Goal: Task Accomplishment & Management: Manage account settings

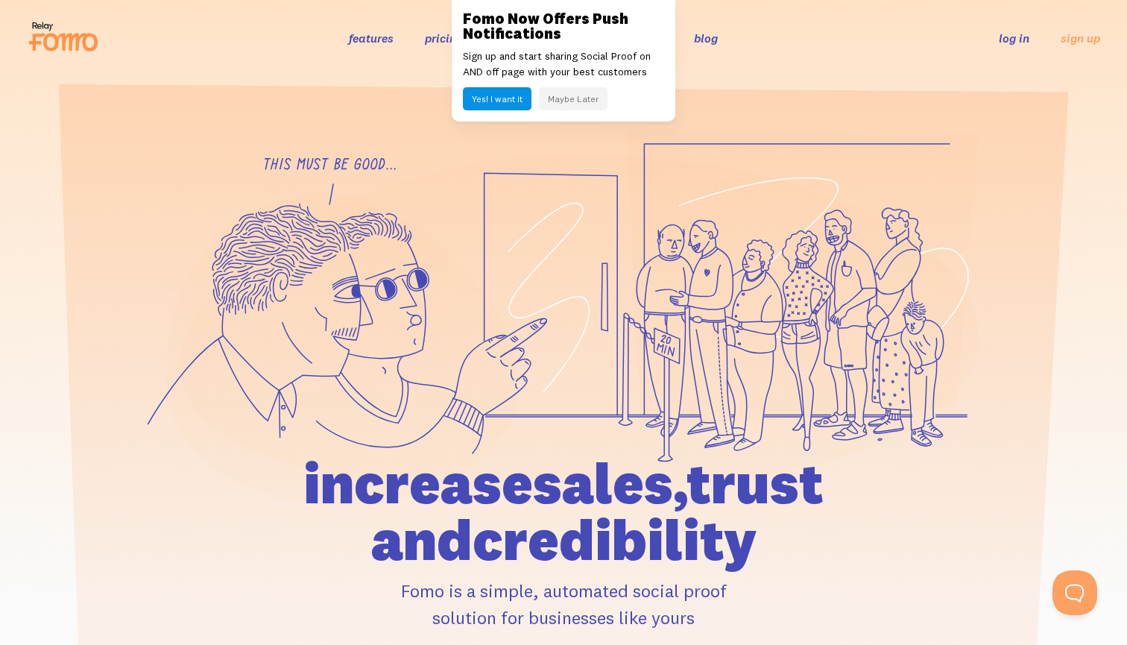
click at [1008, 43] on link "log in" at bounding box center [1014, 38] width 31 height 15
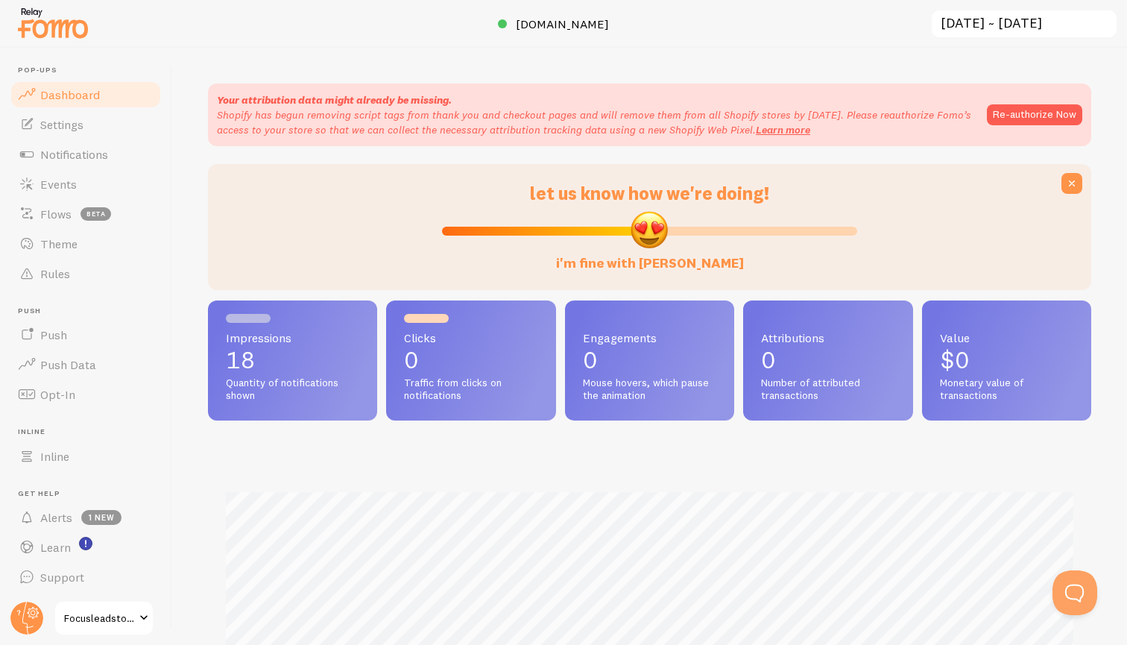
scroll to position [391, 883]
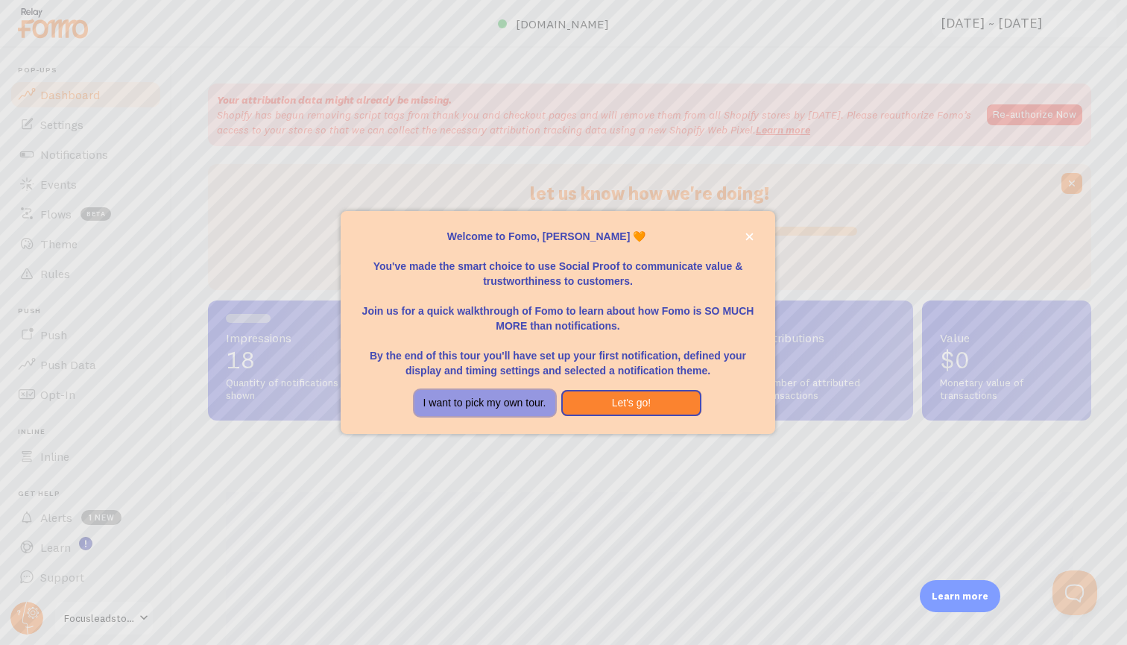
click at [525, 401] on button "I want to pick my own tour." at bounding box center [484, 403] width 141 height 27
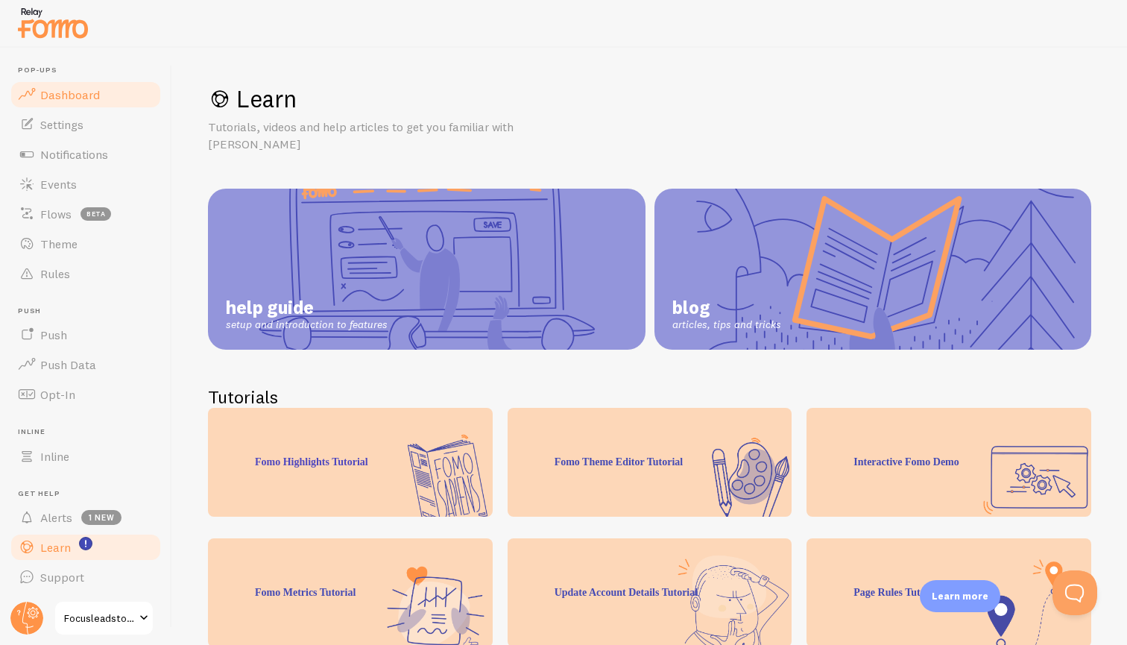
click at [57, 95] on span "Dashboard" at bounding box center [70, 94] width 60 height 15
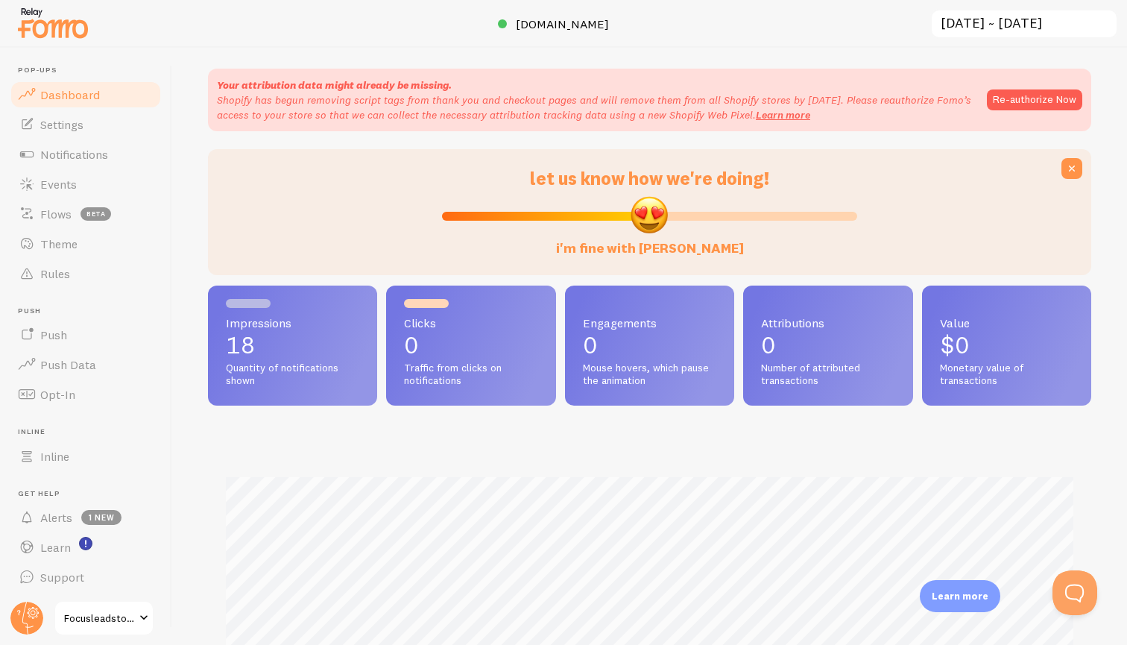
scroll to position [10, 0]
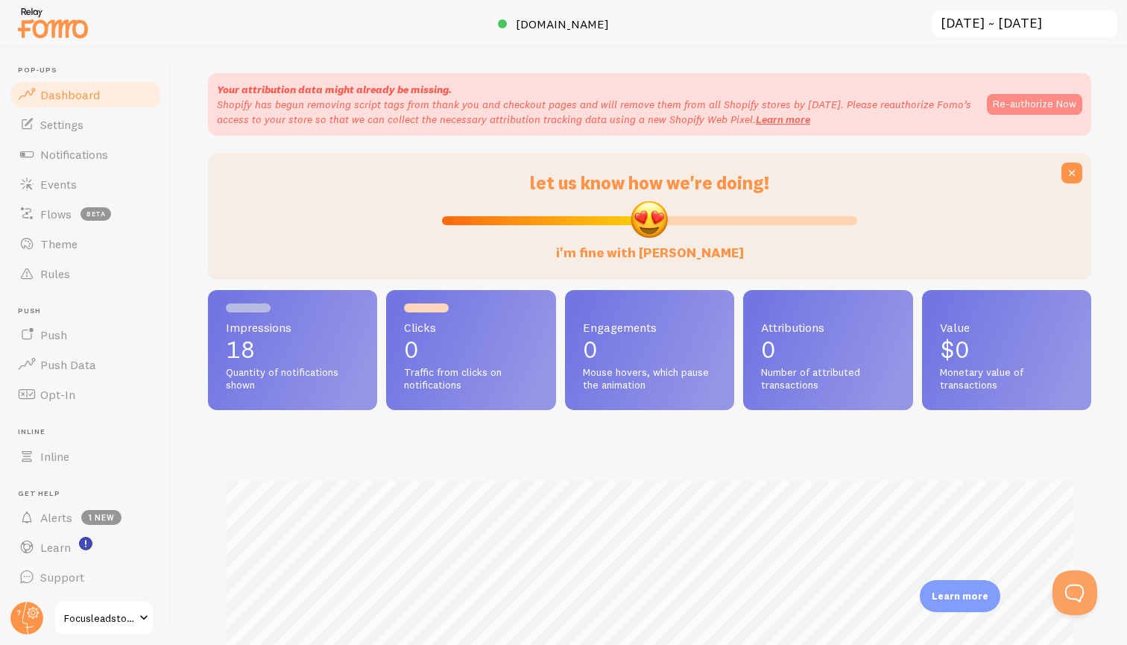
click at [997, 105] on button "Re-authorize Now" at bounding box center [1034, 104] width 95 height 21
